Goal: Use online tool/utility: Use online tool/utility

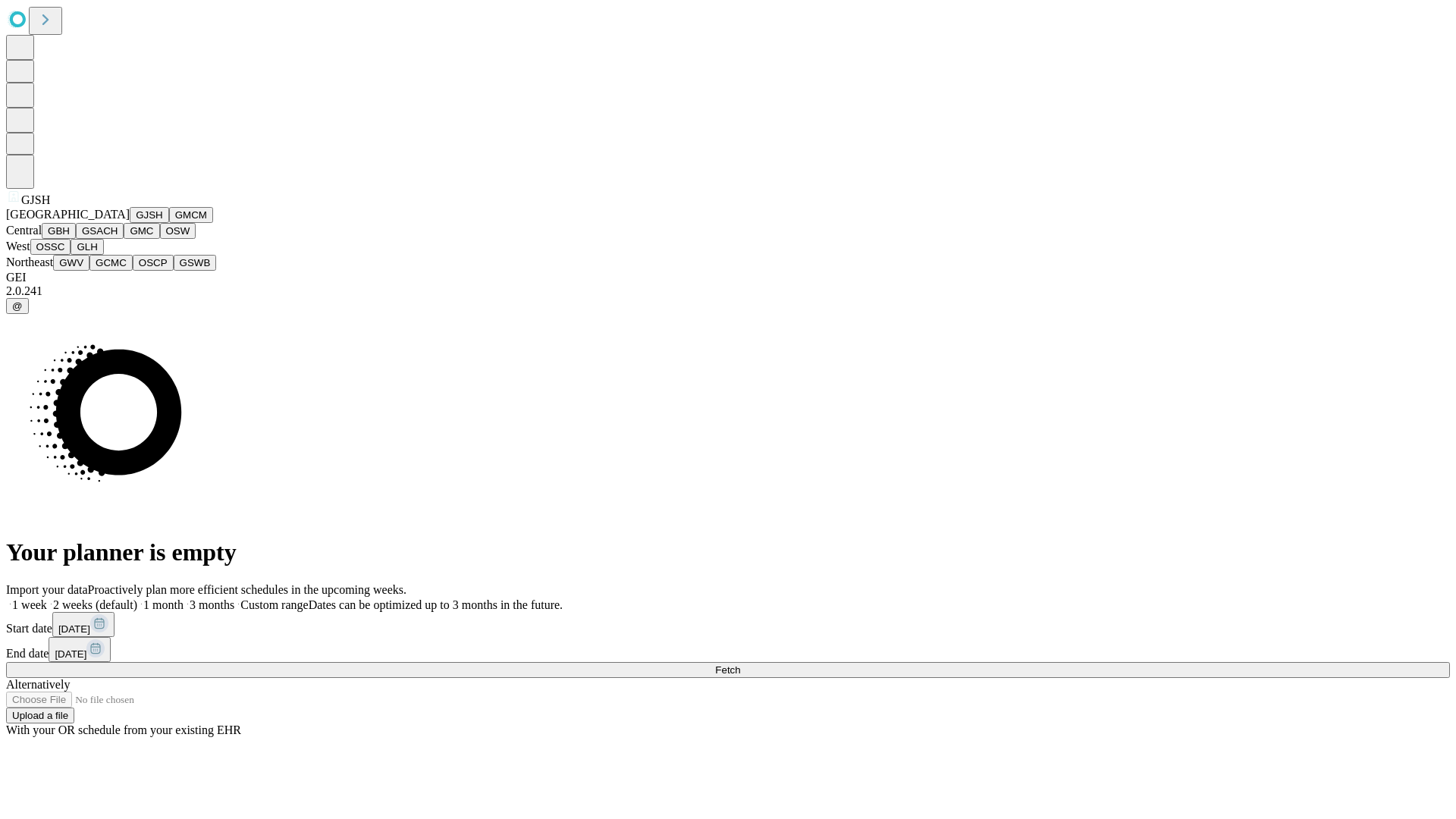
click at [129, 223] on button "GJSH" at bounding box center [149, 216] width 40 height 16
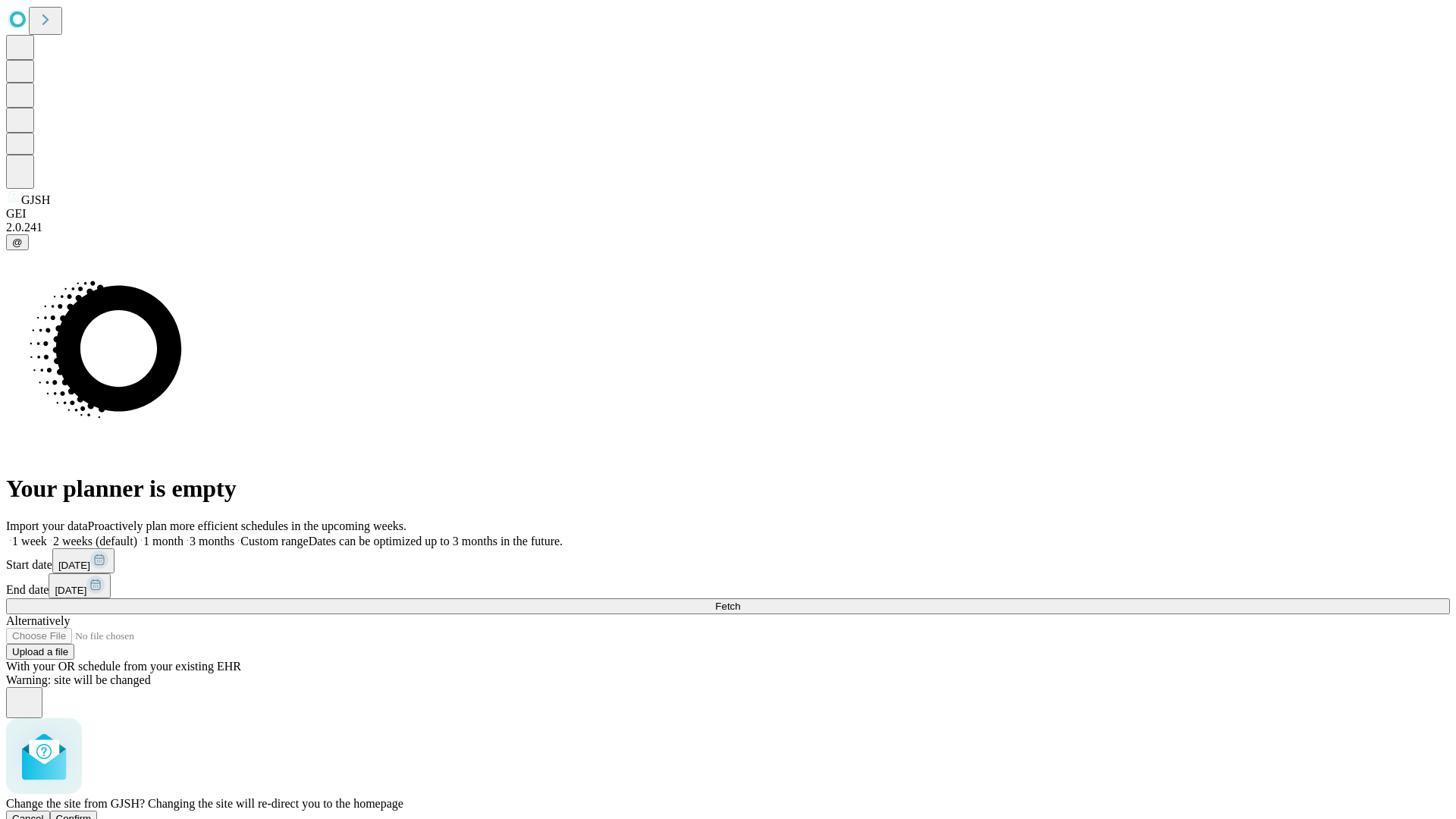
click at [91, 814] on span "Confirm" at bounding box center [73, 819] width 35 height 12
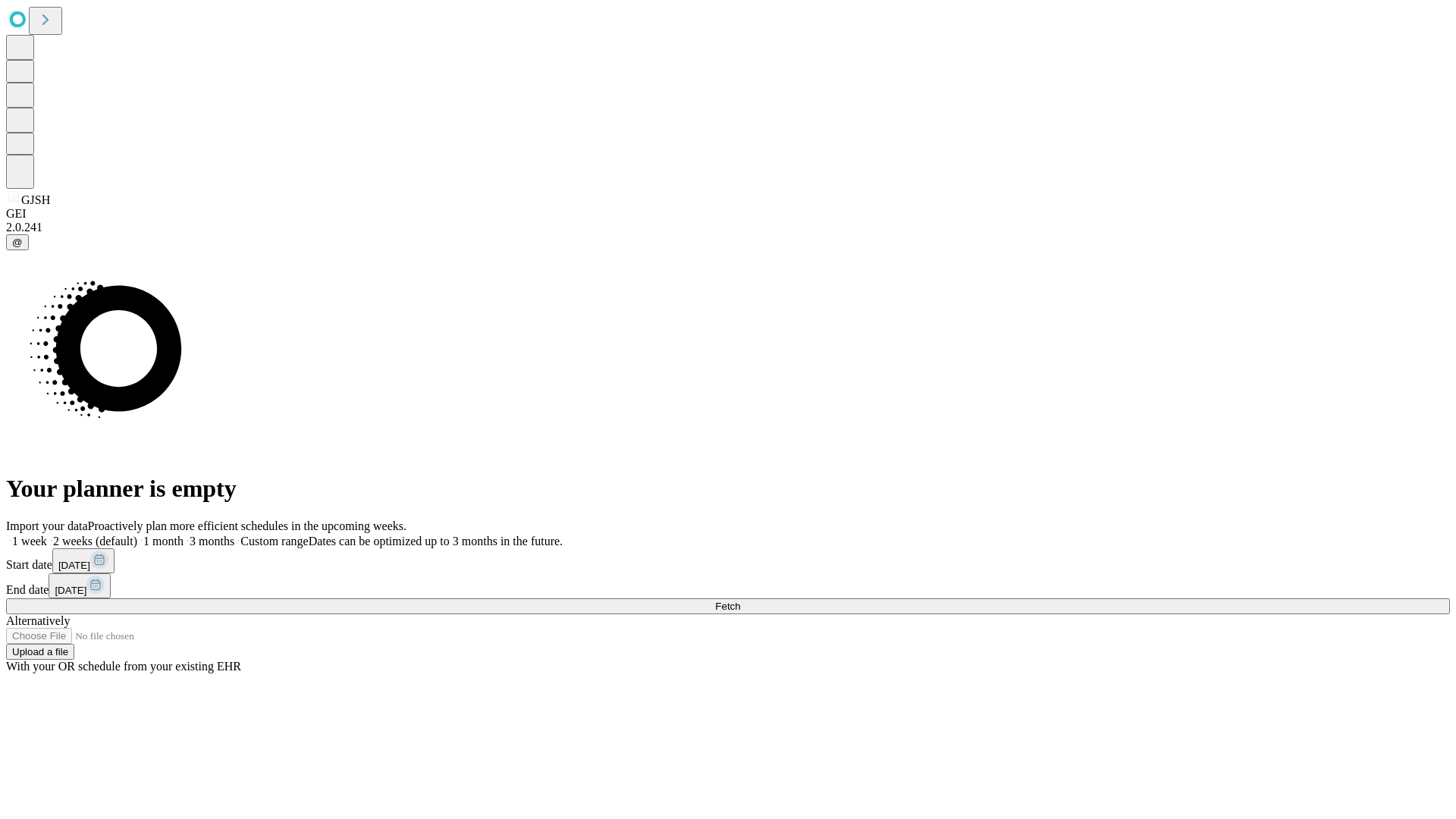
click at [138, 535] on label "2 weeks (default)" at bounding box center [92, 541] width 91 height 13
click at [740, 601] on span "Fetch" at bounding box center [728, 606] width 25 height 12
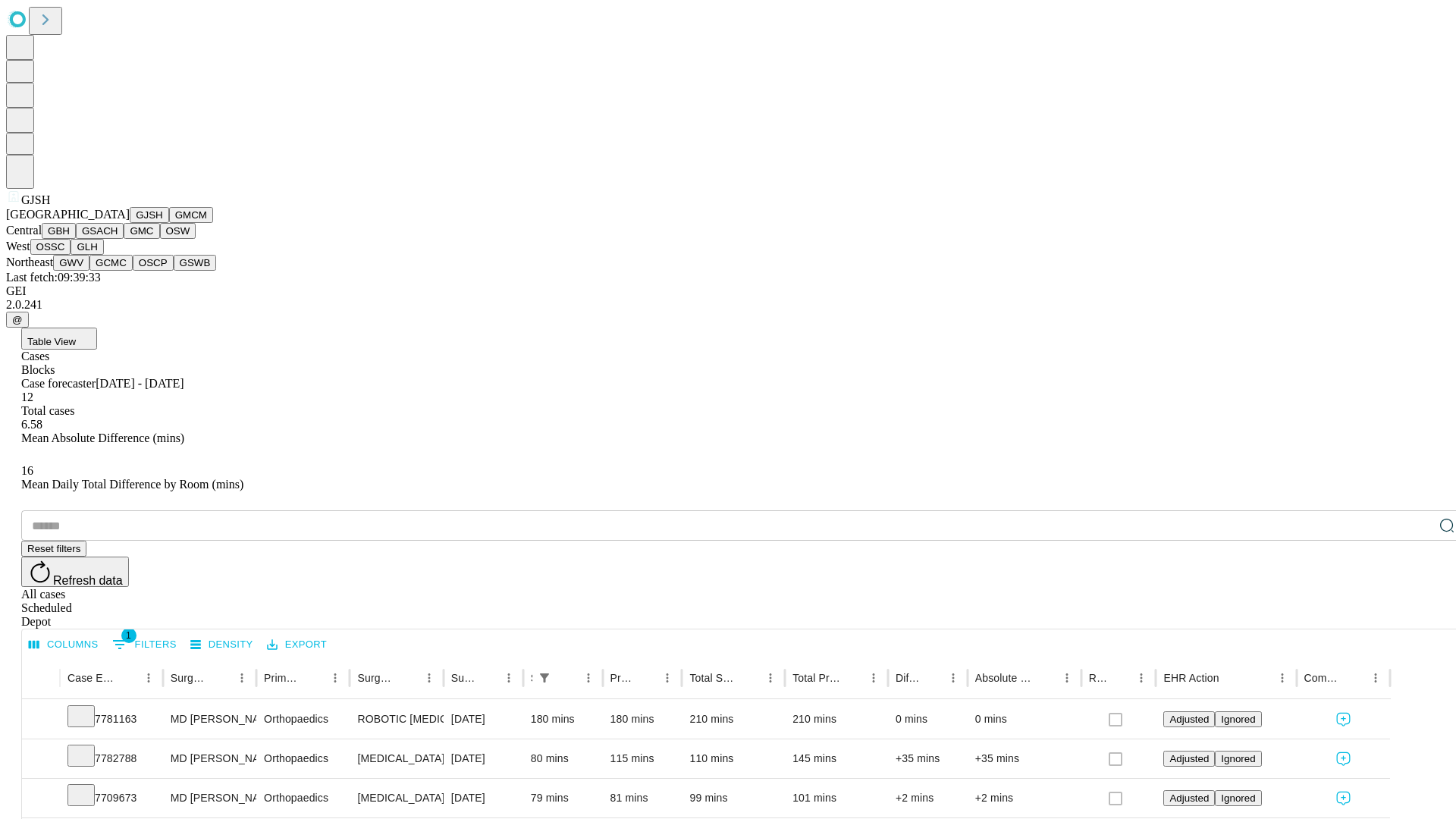
click at [169, 223] on button "GMCM" at bounding box center [191, 216] width 44 height 16
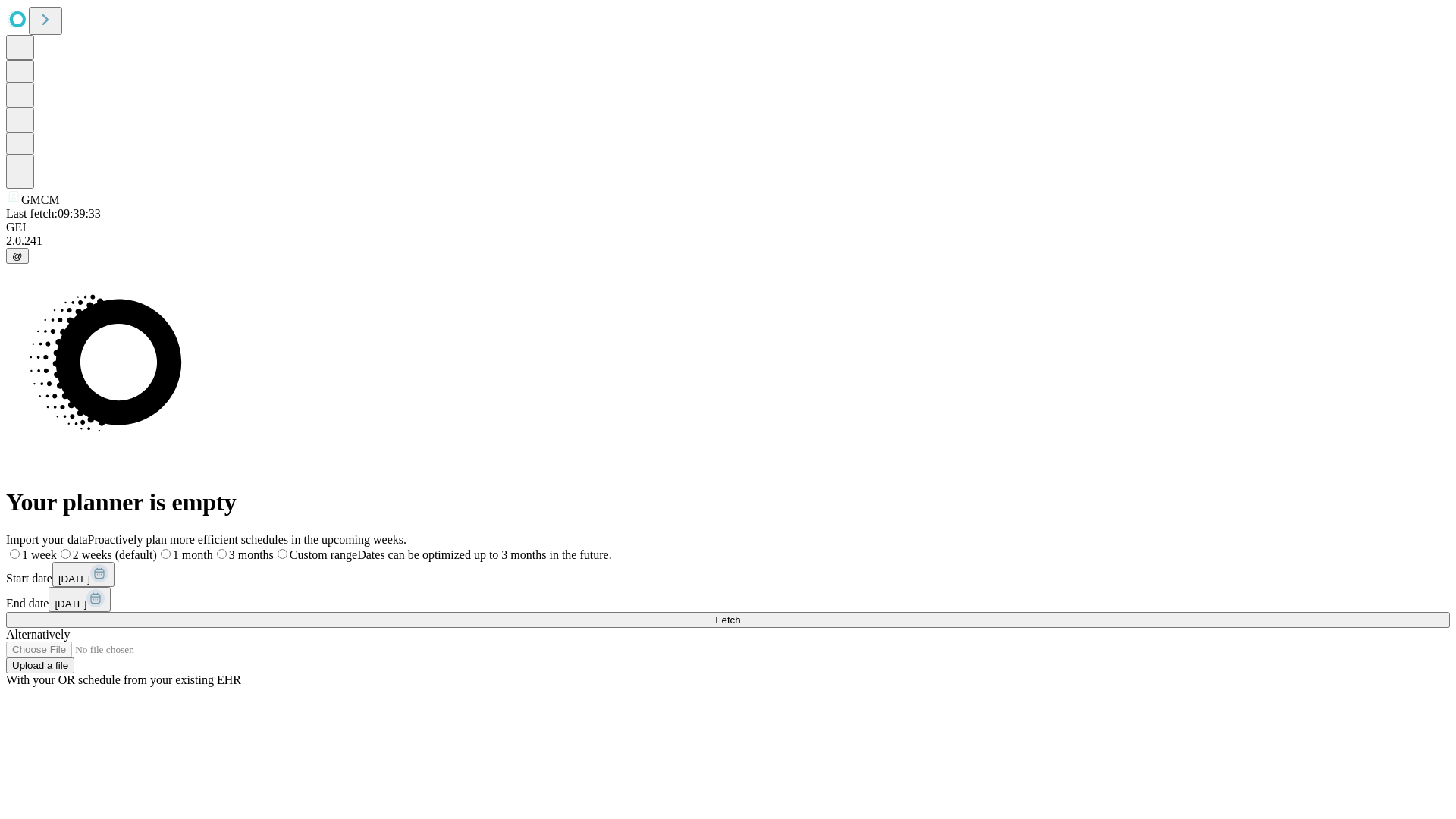
click at [157, 548] on label "2 weeks (default)" at bounding box center [107, 554] width 101 height 13
click at [740, 614] on span "Fetch" at bounding box center [728, 620] width 25 height 12
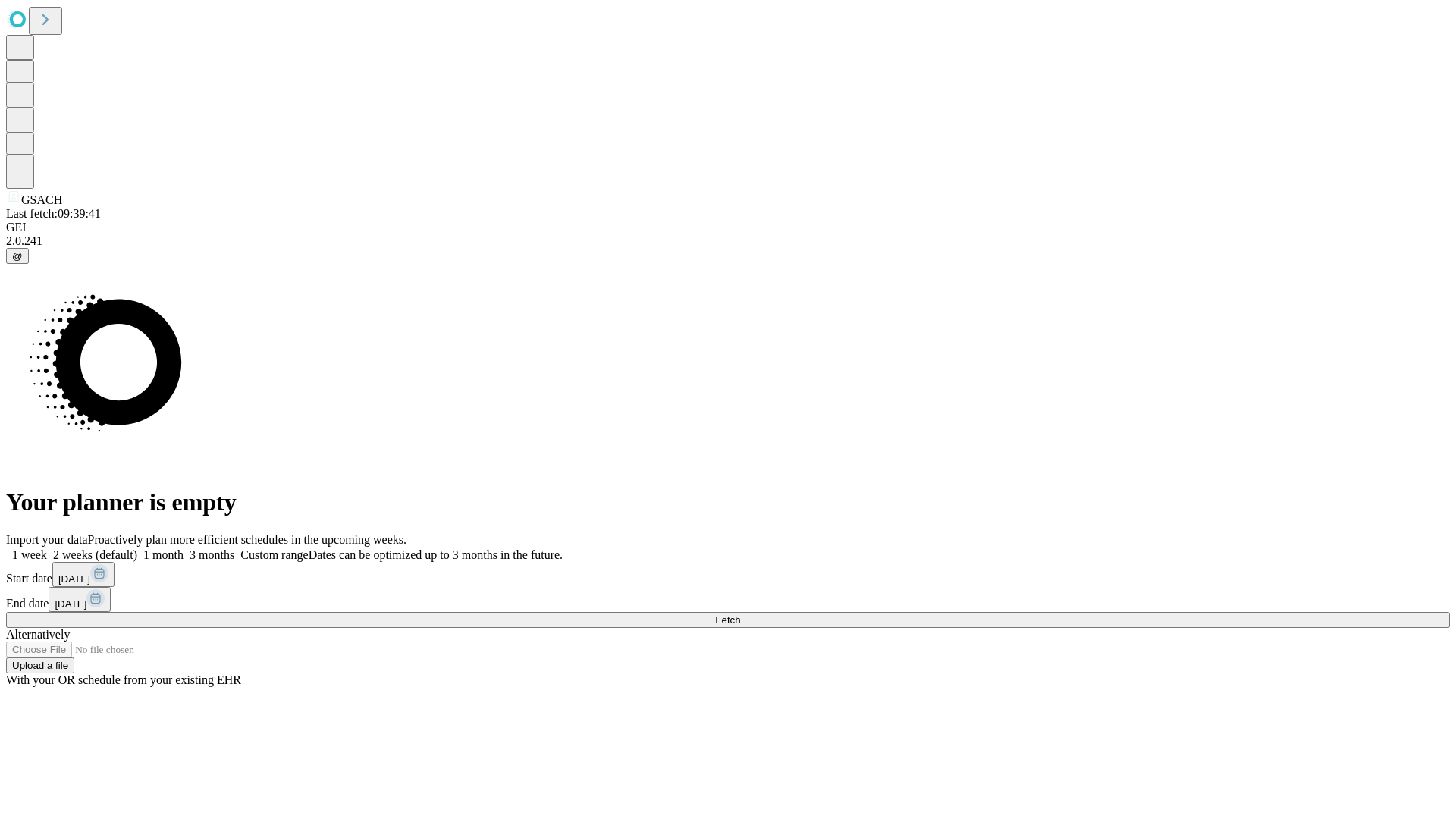
click at [138, 548] on label "2 weeks (default)" at bounding box center [92, 554] width 91 height 13
click at [740, 614] on span "Fetch" at bounding box center [728, 620] width 25 height 12
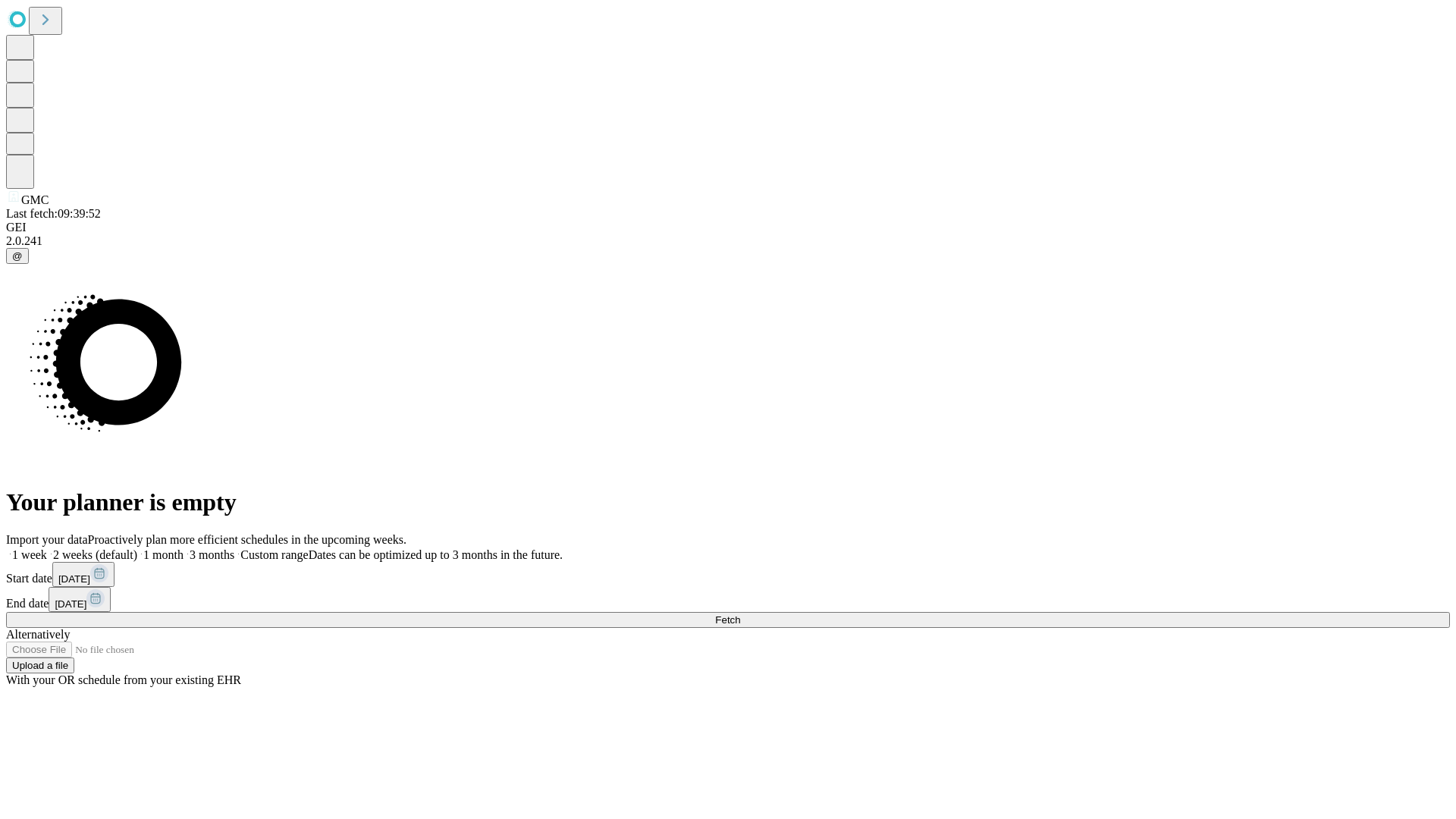
click at [138, 548] on label "2 weeks (default)" at bounding box center [92, 554] width 91 height 13
click at [740, 614] on span "Fetch" at bounding box center [728, 620] width 25 height 12
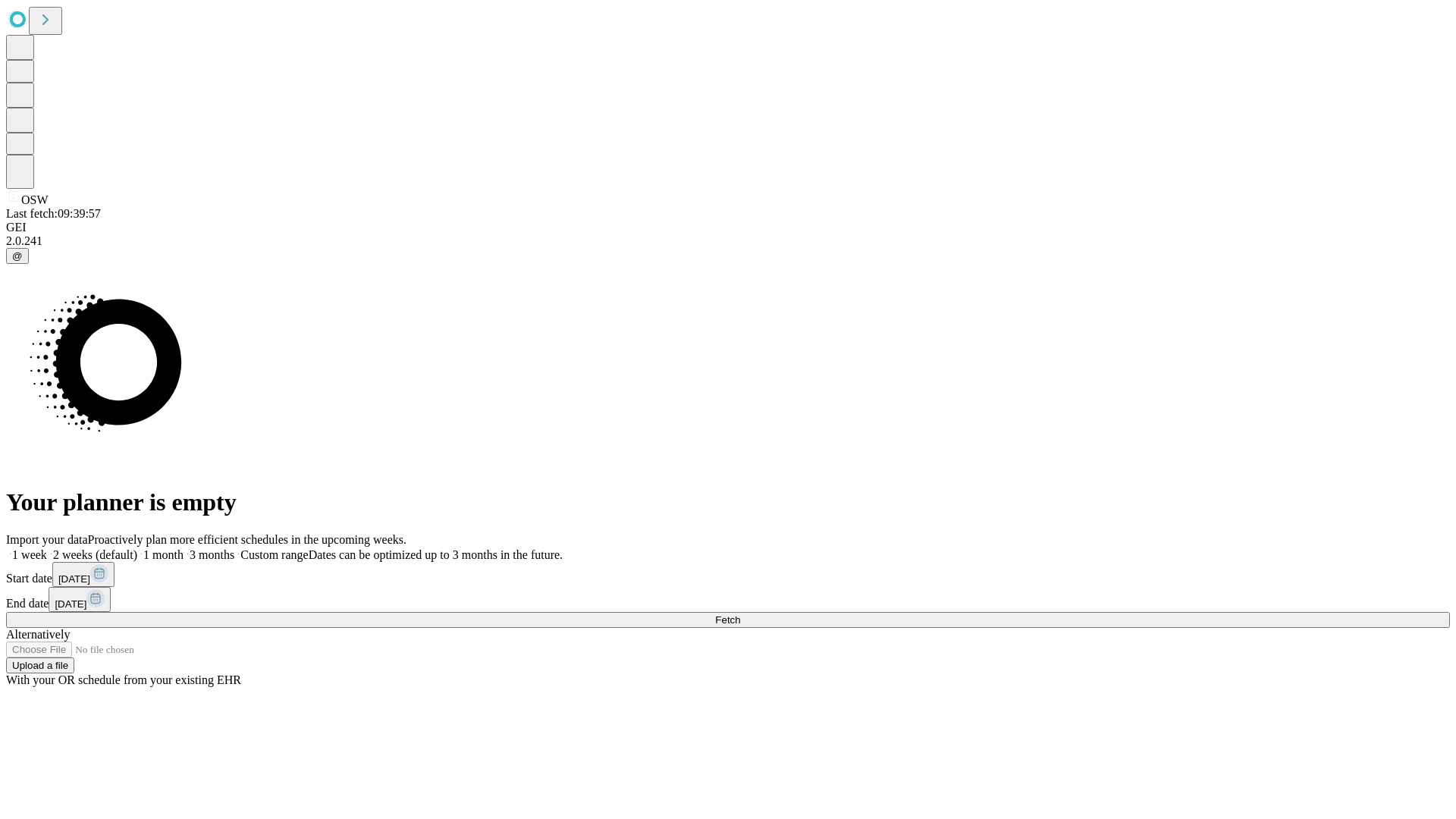
click at [138, 548] on label "2 weeks (default)" at bounding box center [92, 554] width 91 height 13
click at [740, 614] on span "Fetch" at bounding box center [728, 620] width 25 height 12
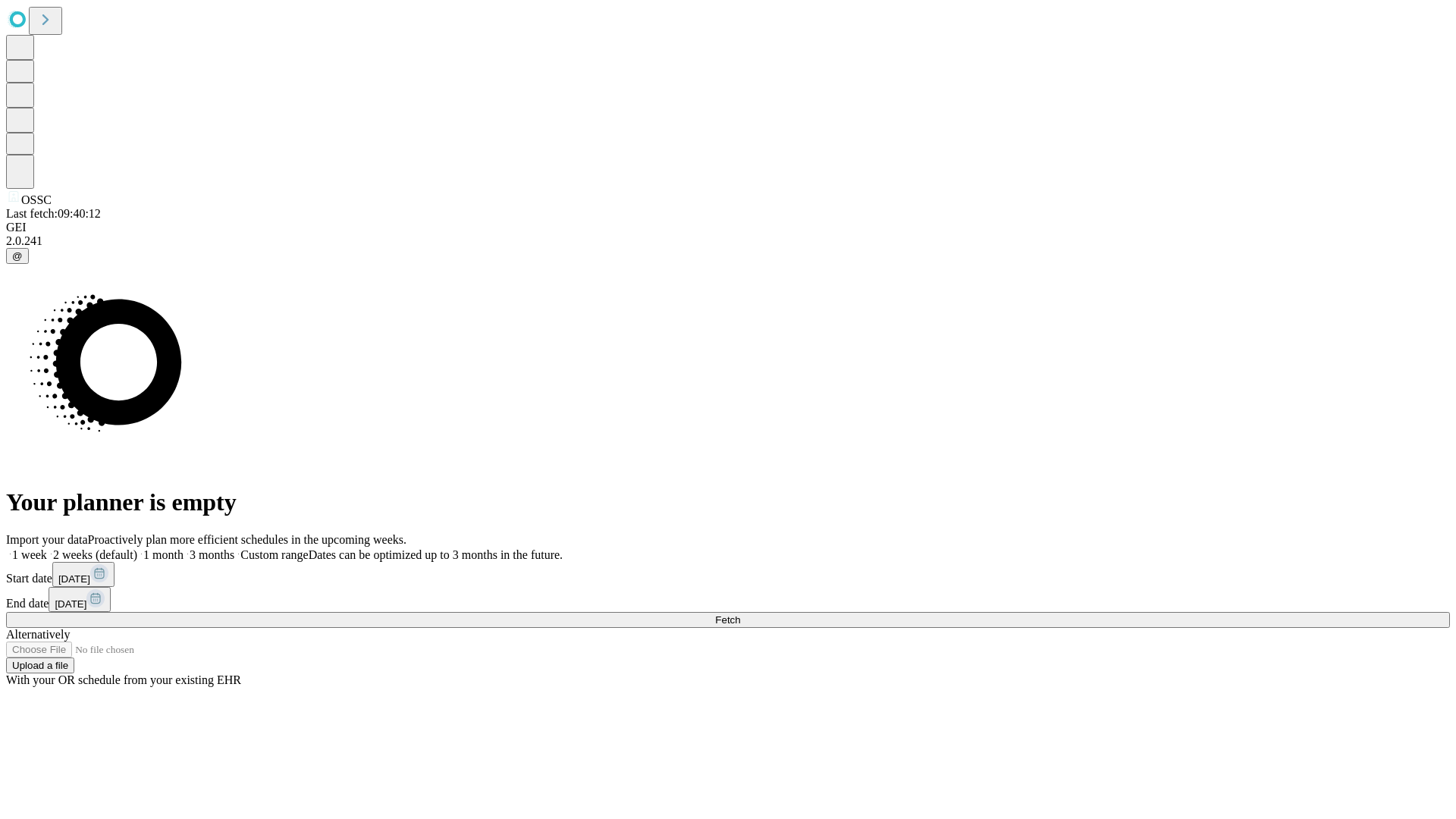
click at [138, 548] on label "2 weeks (default)" at bounding box center [92, 554] width 91 height 13
click at [740, 614] on span "Fetch" at bounding box center [728, 620] width 25 height 12
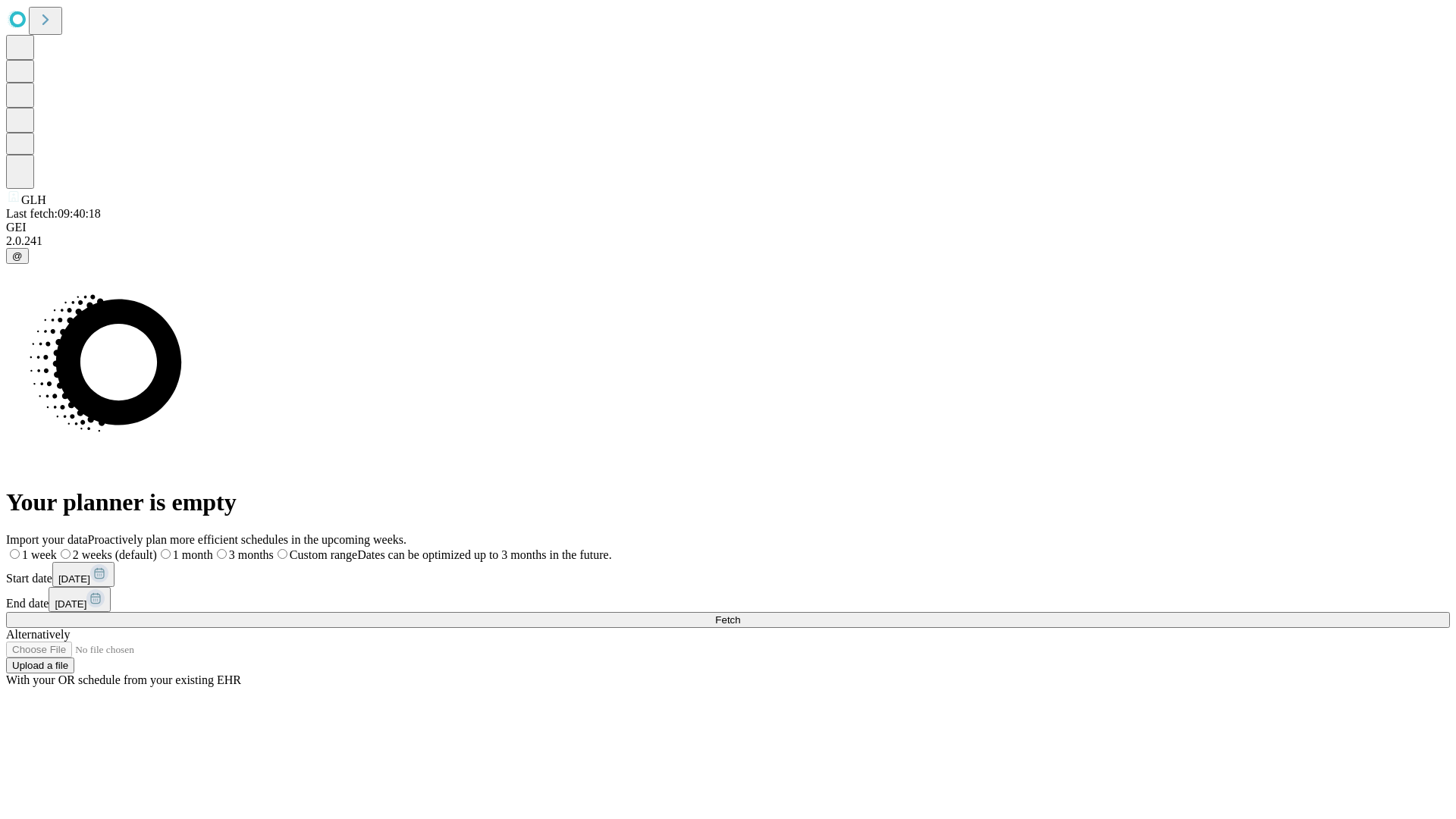
click at [157, 548] on label "2 weeks (default)" at bounding box center [107, 554] width 101 height 13
click at [740, 614] on span "Fetch" at bounding box center [728, 620] width 25 height 12
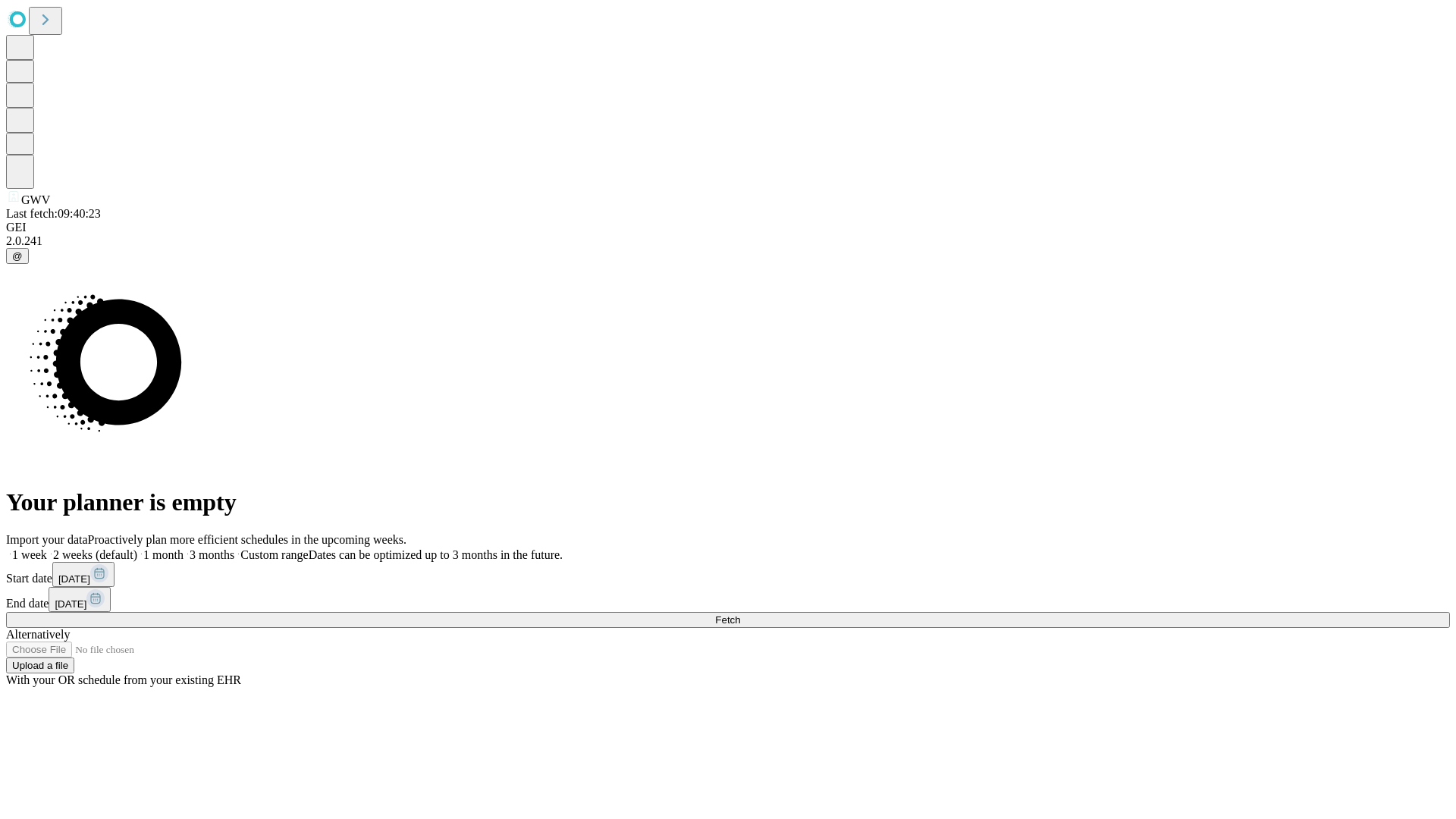
click at [138, 548] on label "2 weeks (default)" at bounding box center [92, 554] width 91 height 13
click at [740, 614] on span "Fetch" at bounding box center [728, 620] width 25 height 12
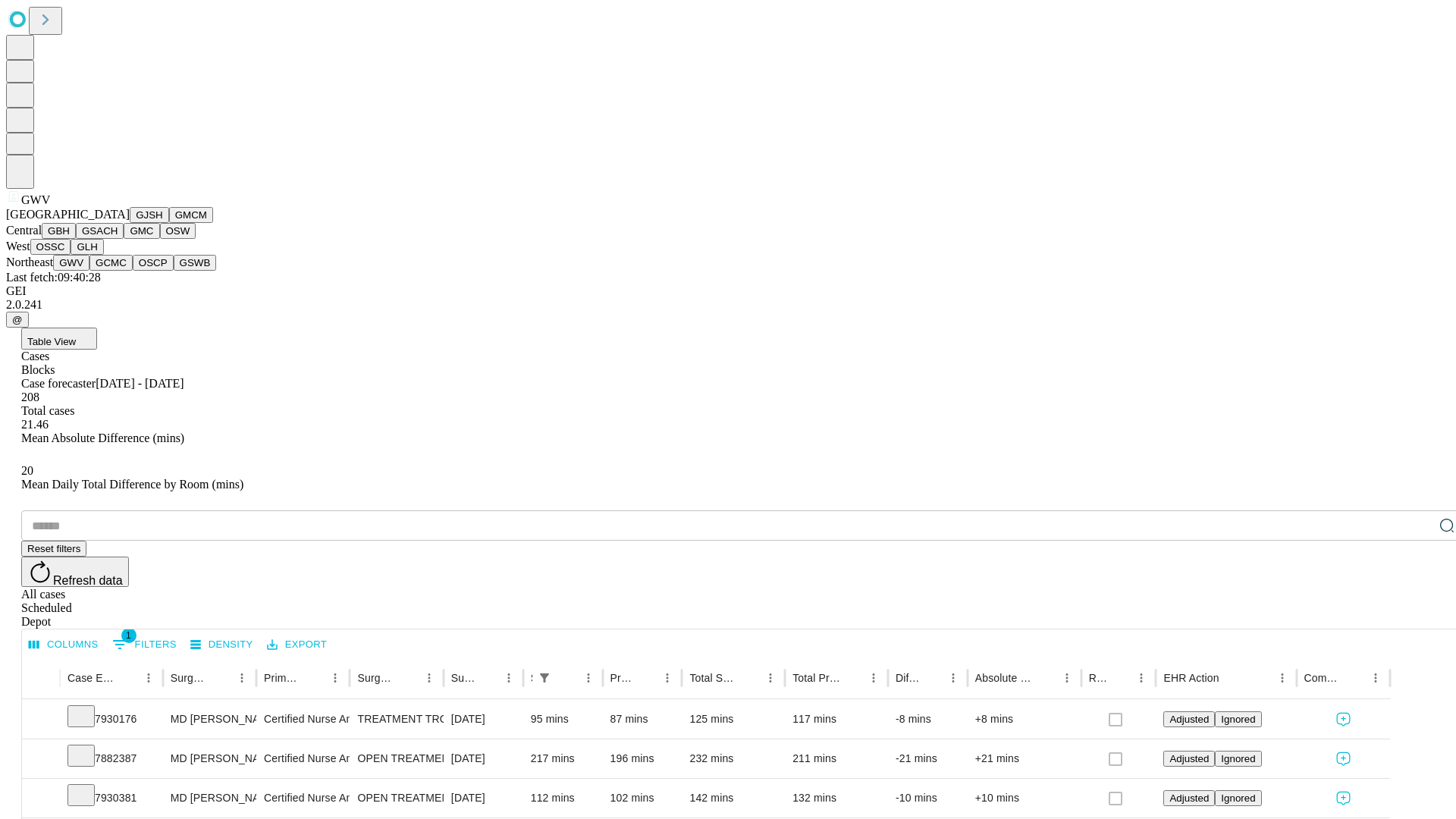
click at [118, 271] on button "GCMC" at bounding box center [111, 263] width 43 height 16
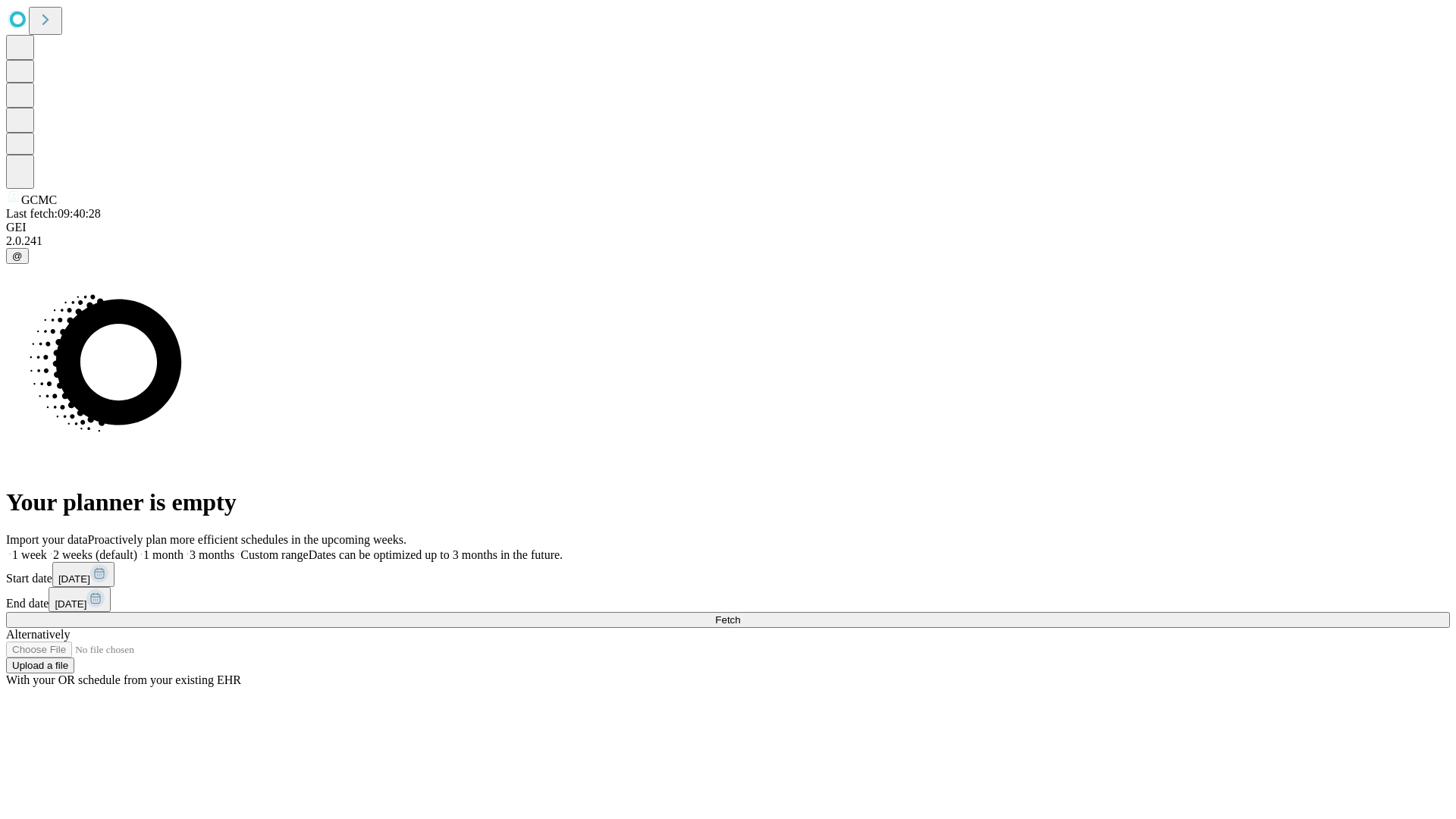
click at [138, 548] on label "2 weeks (default)" at bounding box center [92, 554] width 91 height 13
click at [740, 614] on span "Fetch" at bounding box center [728, 620] width 25 height 12
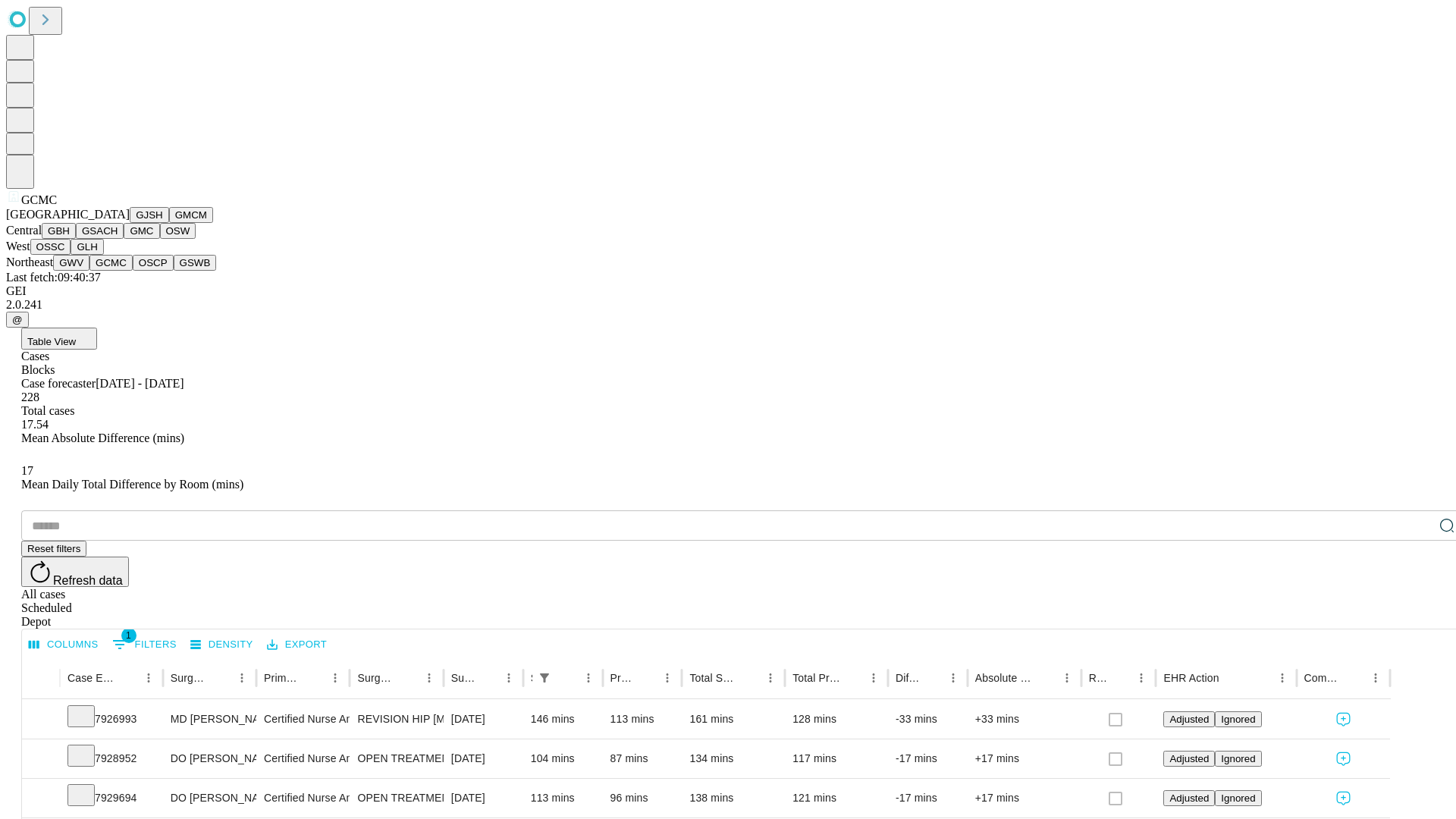
click at [133, 271] on button "OSCP" at bounding box center [153, 263] width 41 height 16
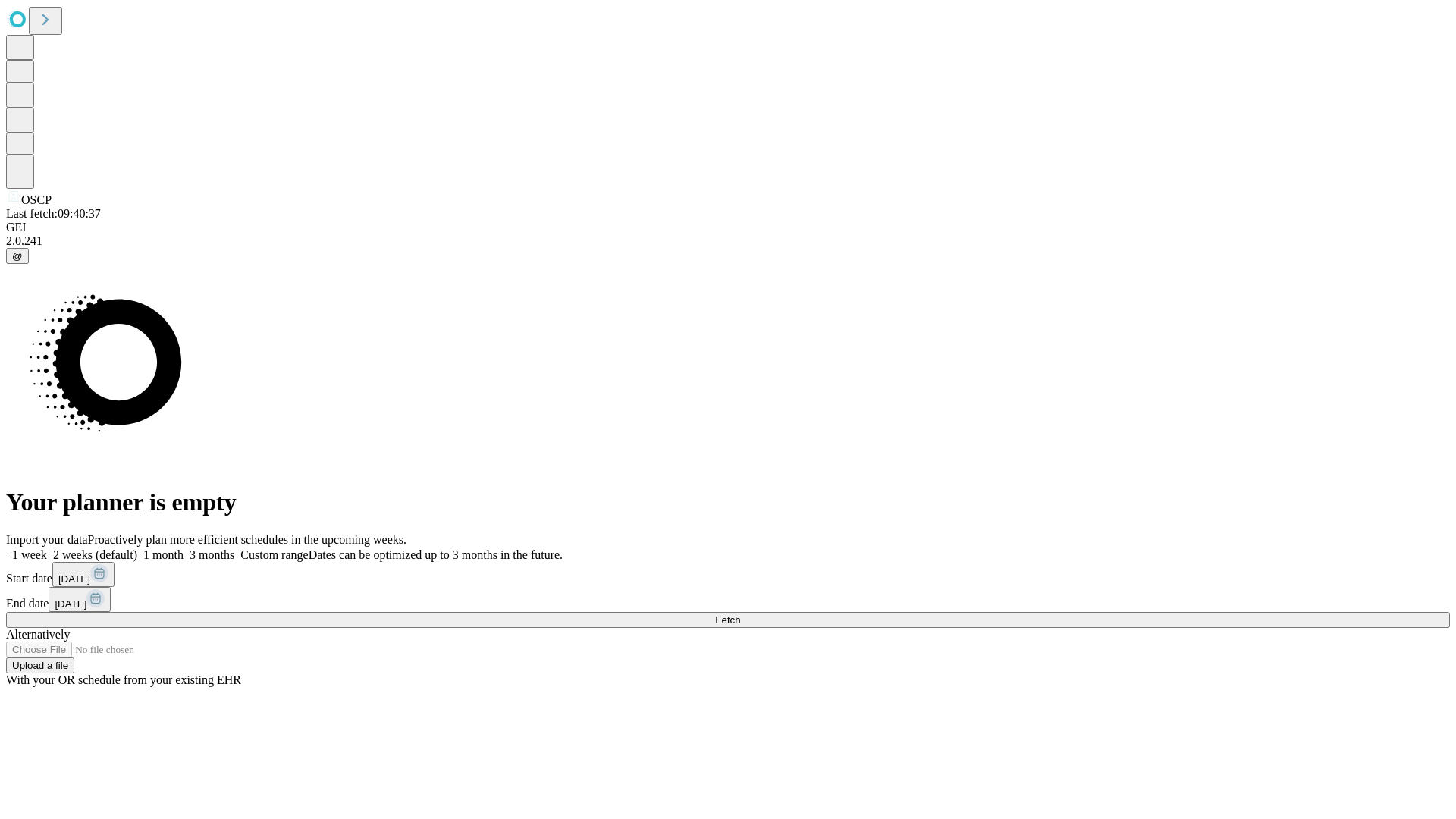
click at [138, 548] on label "2 weeks (default)" at bounding box center [92, 554] width 91 height 13
click at [740, 614] on span "Fetch" at bounding box center [728, 620] width 25 height 12
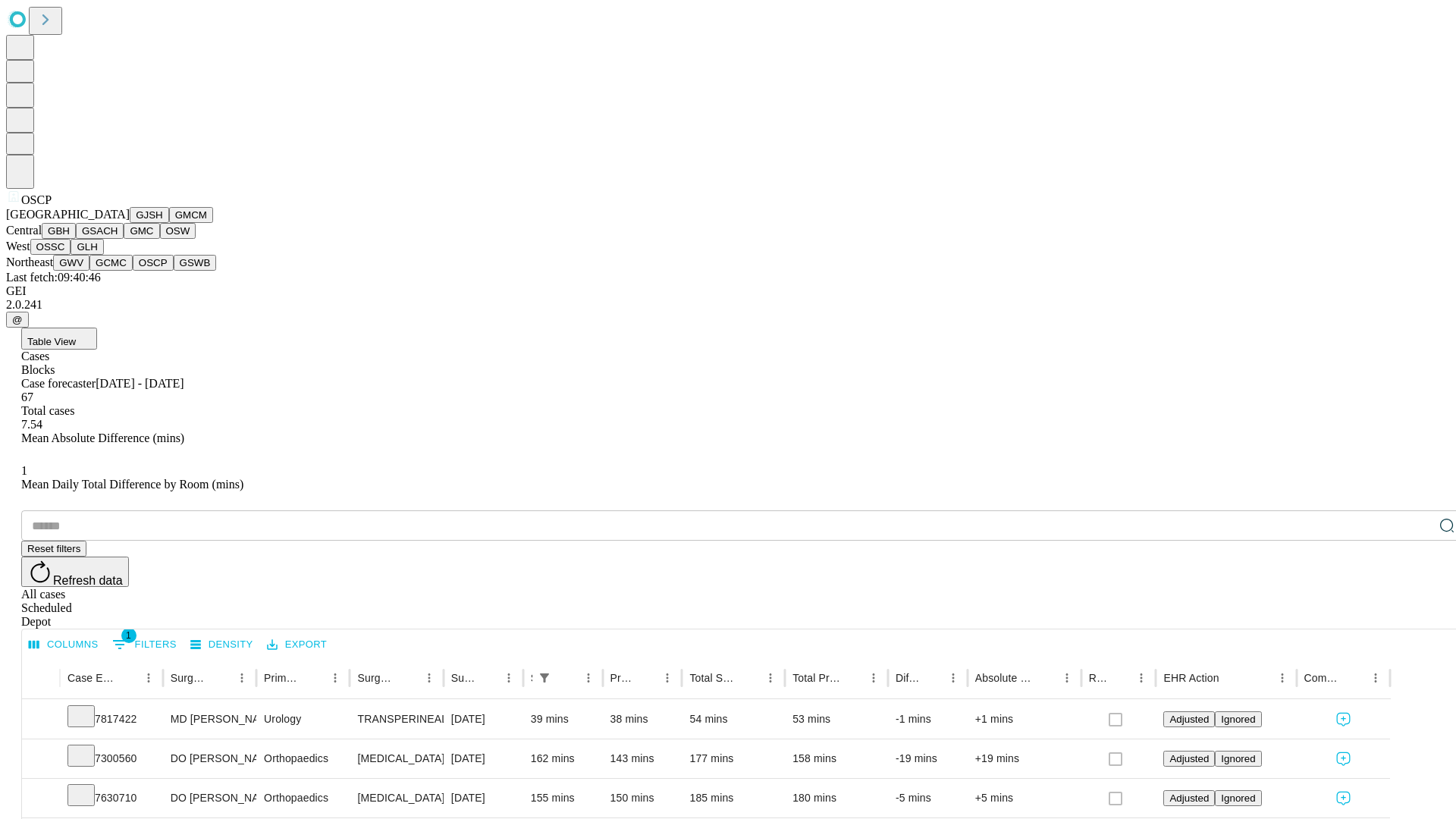
click at [174, 271] on button "GSWB" at bounding box center [196, 263] width 43 height 16
